Goal: Complete application form: Complete application form

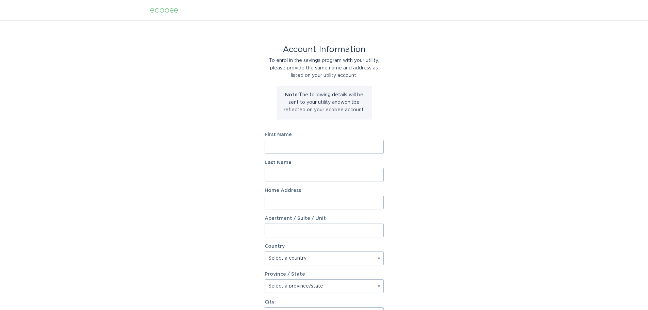
click at [289, 146] on input "First Name" at bounding box center [324, 147] width 119 height 14
type input "[PERSON_NAME]"
type input "[STREET_ADDRESS][PERSON_NAME]"
type input "1420"
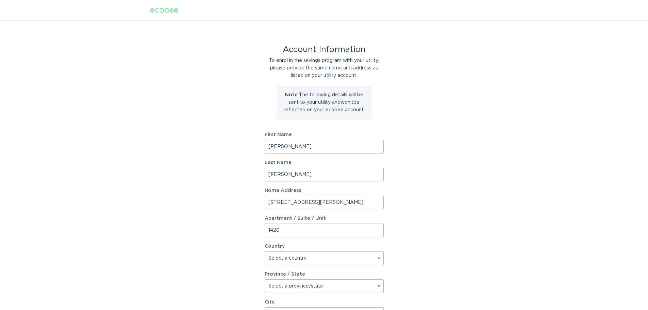
select select "US"
type input "Denver"
type input "80211"
select select "CO"
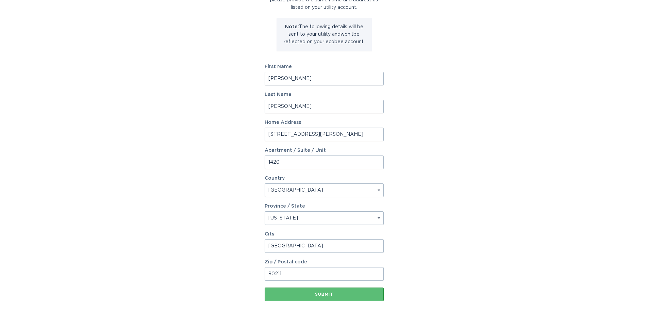
scroll to position [104, 0]
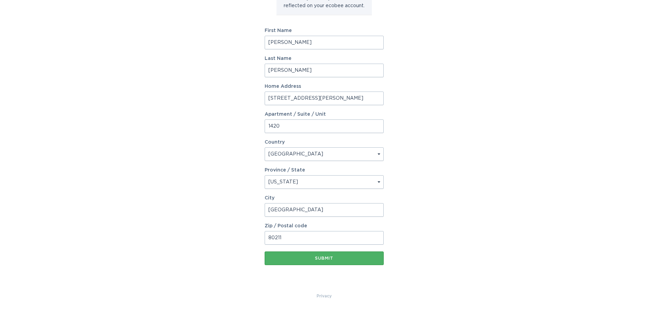
click at [328, 261] on button "Submit" at bounding box center [324, 258] width 119 height 14
